Goal: Information Seeking & Learning: Learn about a topic

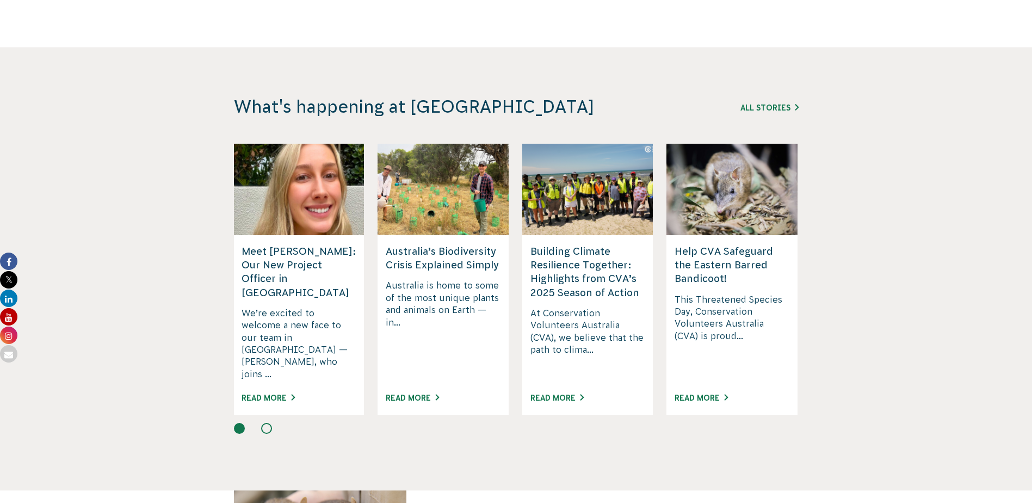
scroll to position [2775, 0]
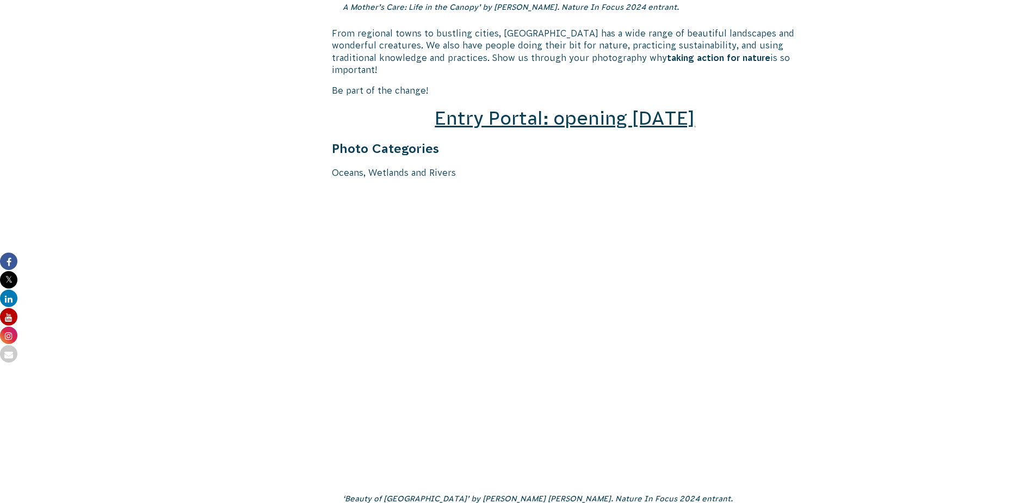
scroll to position [1251, 0]
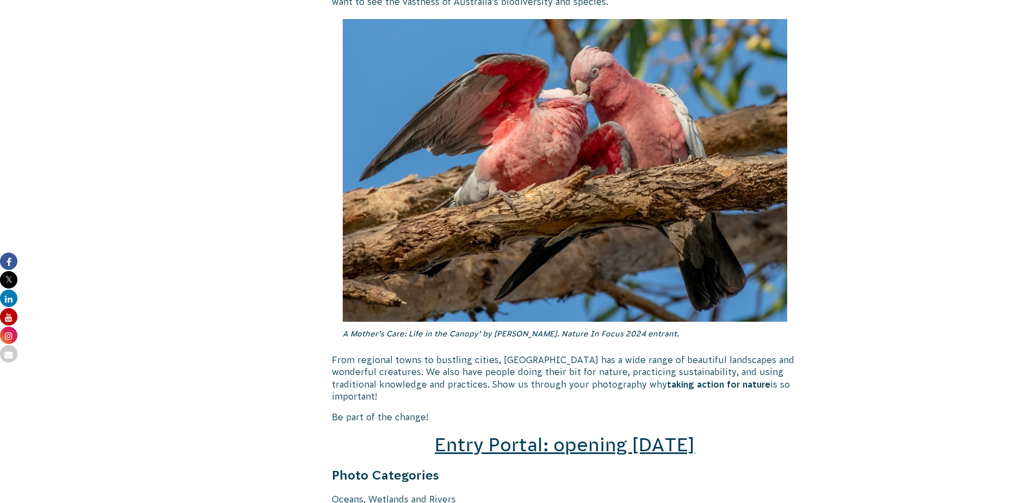
click at [668, 436] on span "Entry Portal: opening [DATE]" at bounding box center [565, 444] width 260 height 21
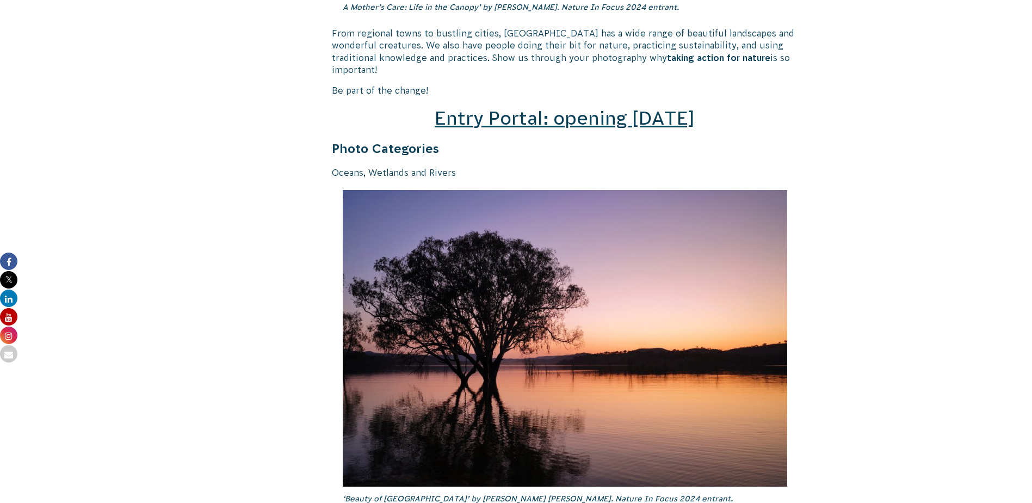
click at [603, 113] on span "Entry Portal: opening [DATE]" at bounding box center [565, 118] width 260 height 21
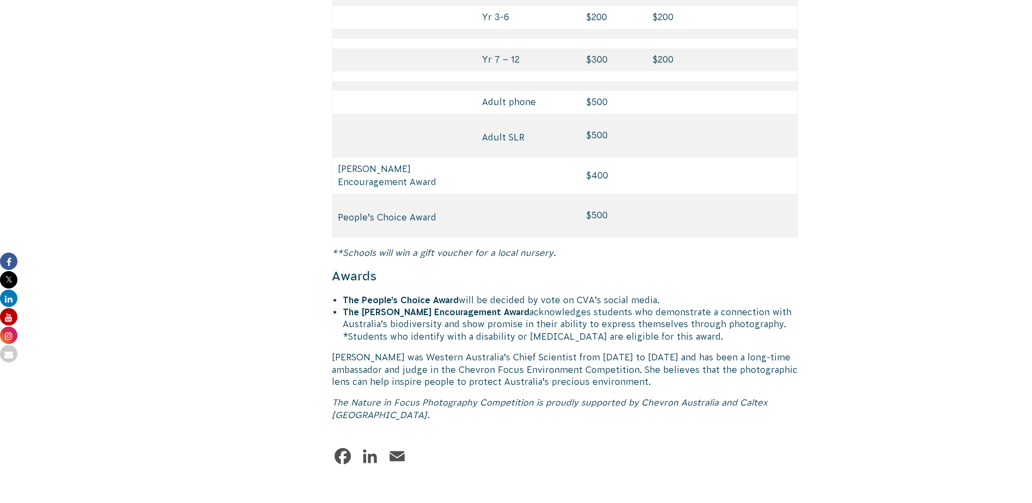
scroll to position [5224, 0]
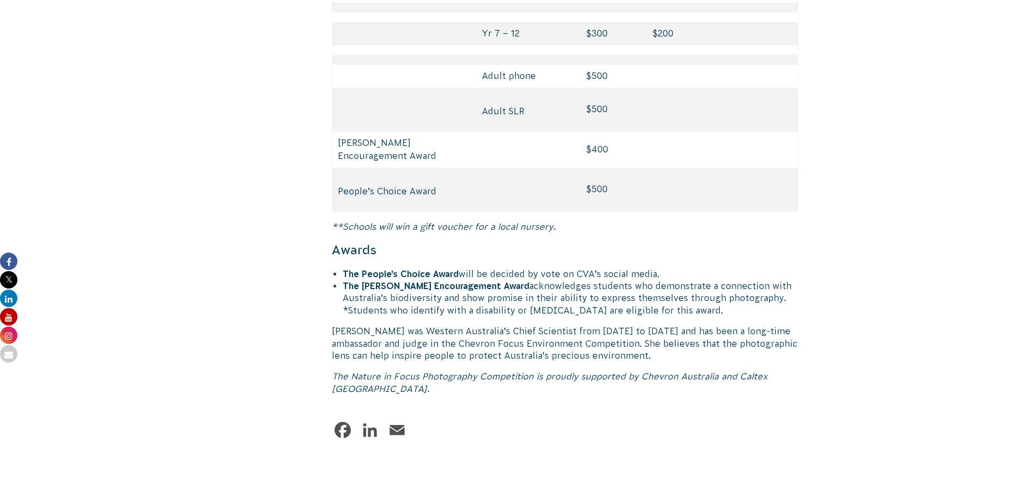
click at [340, 419] on link "Facebook" at bounding box center [343, 430] width 22 height 22
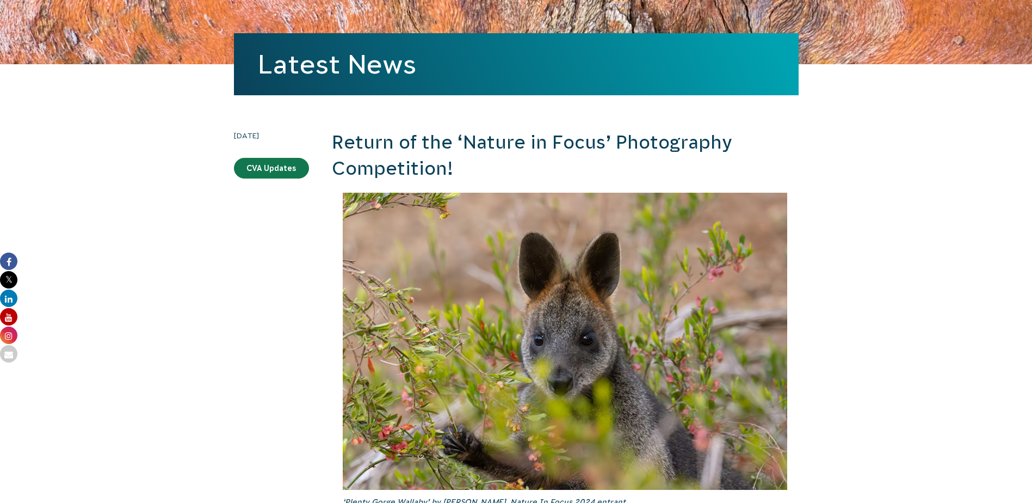
scroll to position [0, 0]
